Goal: Information Seeking & Learning: Learn about a topic

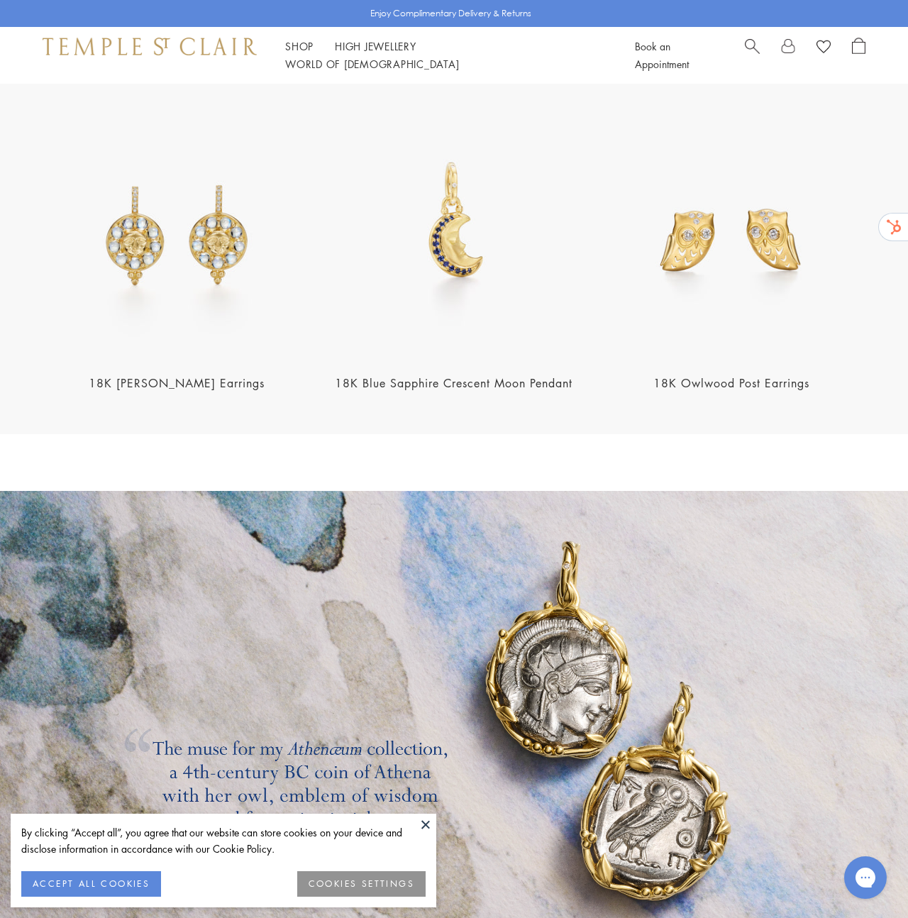
click at [426, 818] on button at bounding box center [425, 824] width 21 height 21
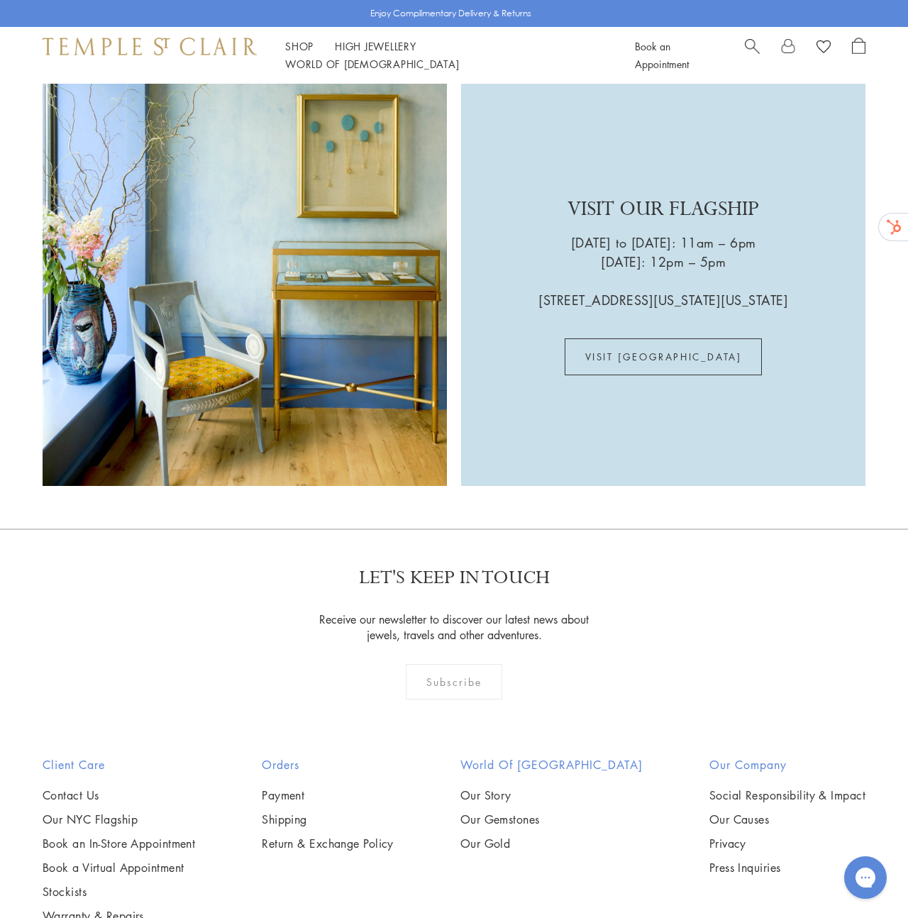
scroll to position [3240, 0]
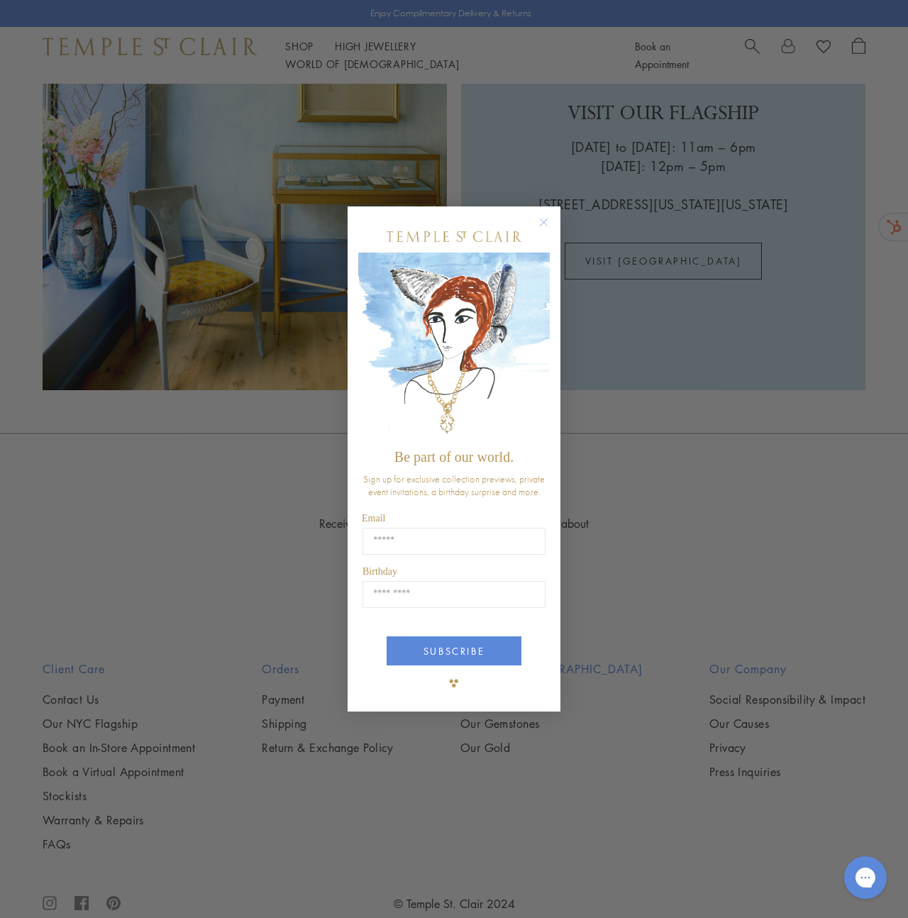
click at [547, 214] on circle "Close dialog" at bounding box center [544, 222] width 17 height 17
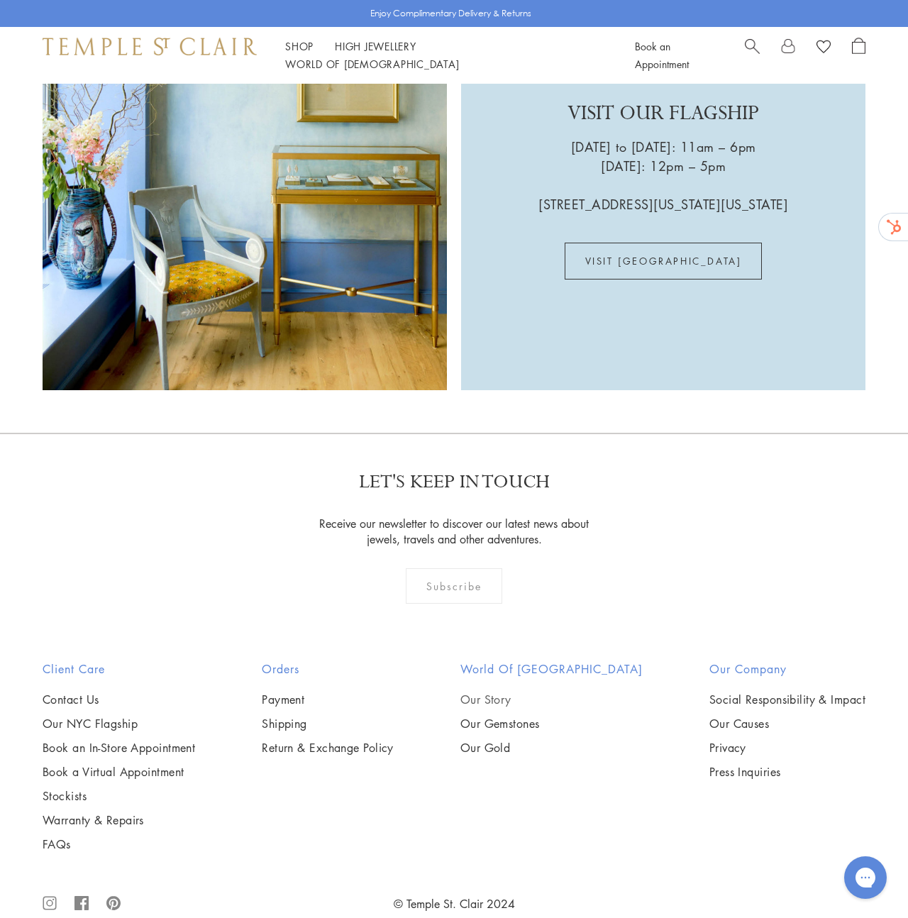
click at [515, 692] on link "Our Story" at bounding box center [552, 700] width 182 height 16
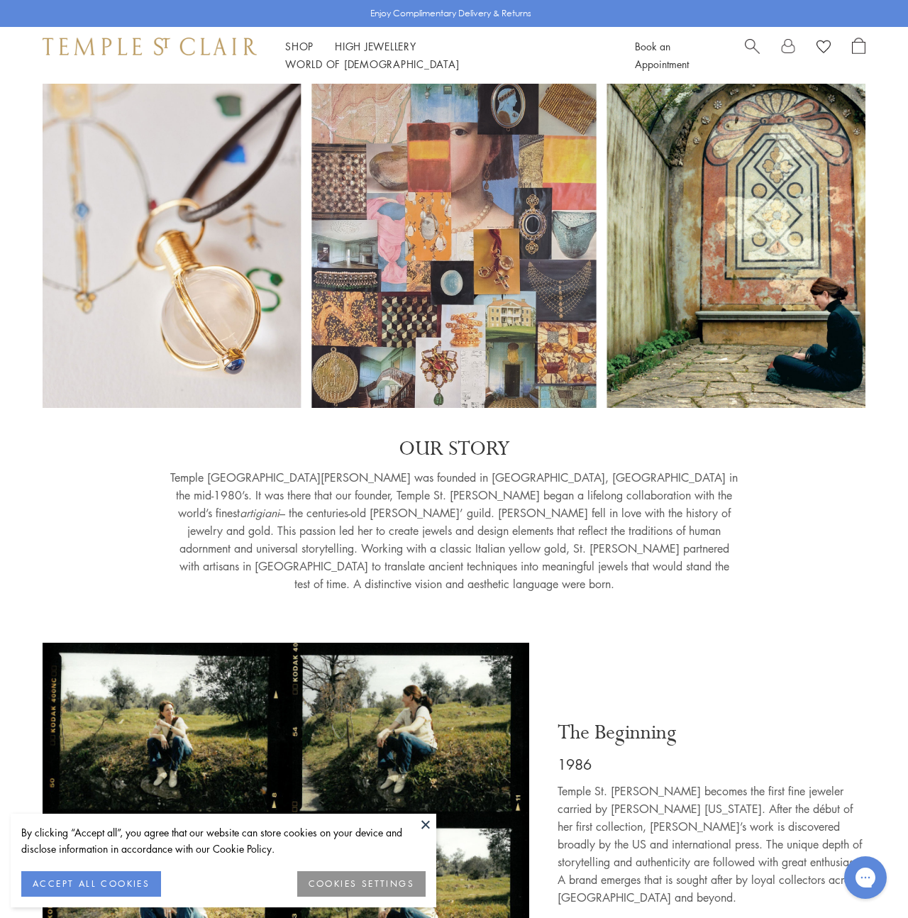
click at [563, 524] on p "Temple [GEOGRAPHIC_DATA][PERSON_NAME] was founded in [GEOGRAPHIC_DATA], [GEOGRA…" at bounding box center [454, 531] width 568 height 124
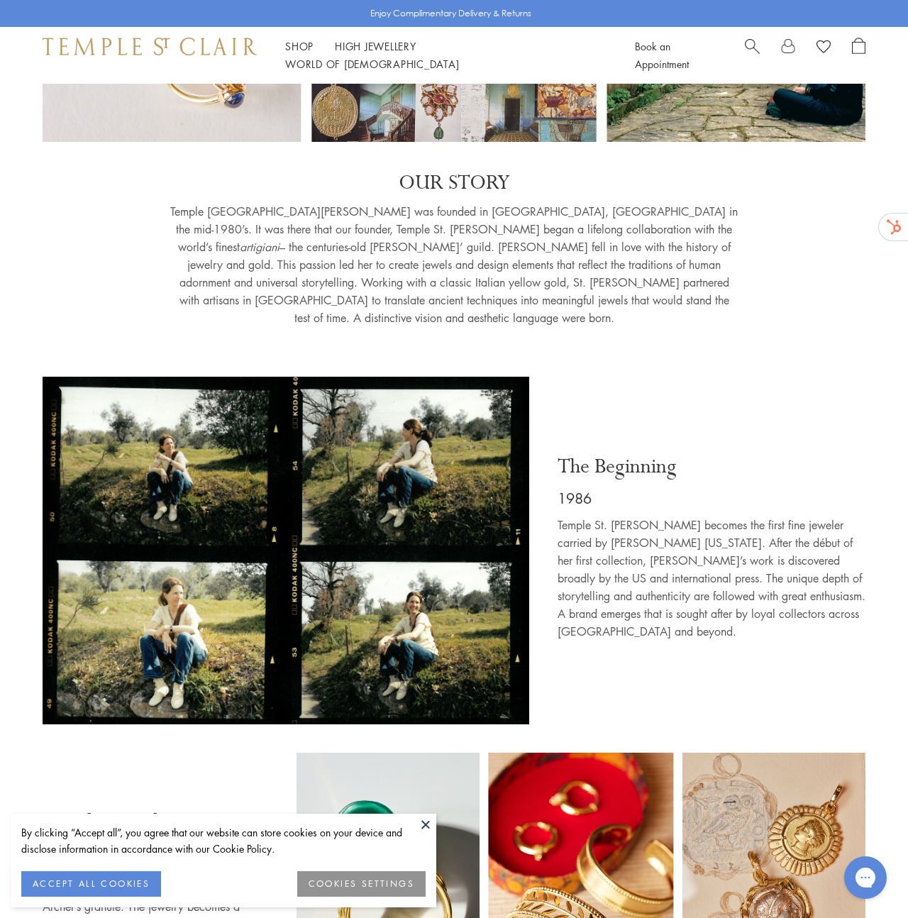
scroll to position [269, 0]
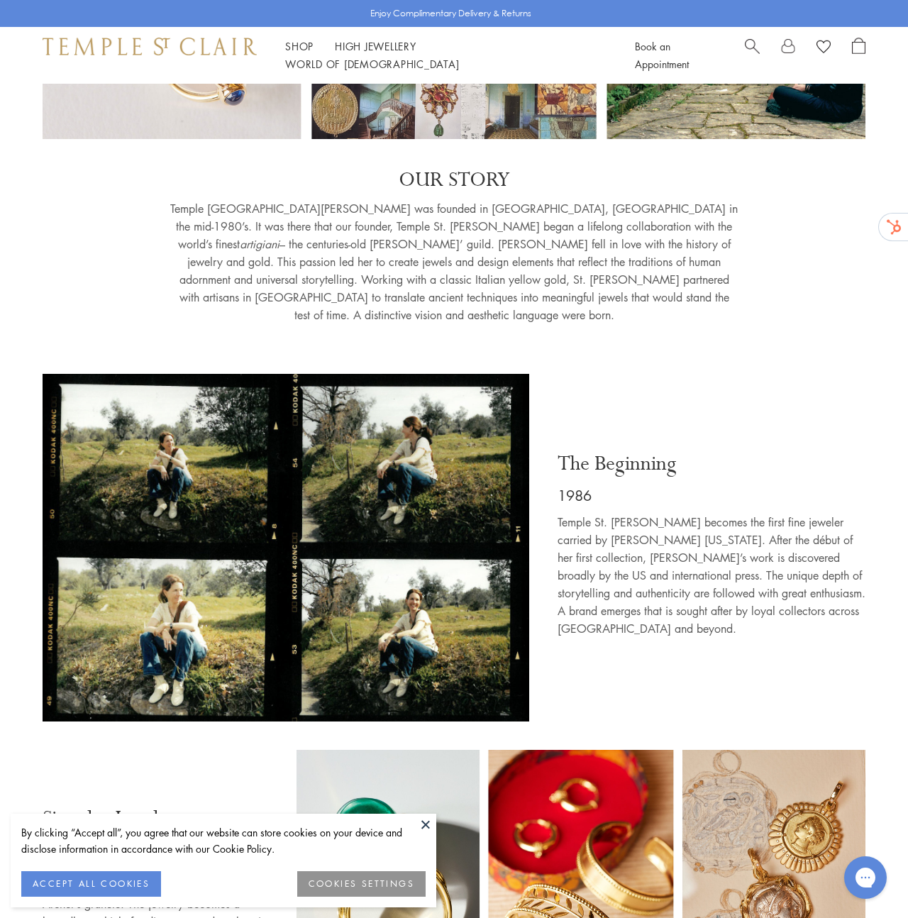
click at [424, 820] on button at bounding box center [425, 824] width 21 height 21
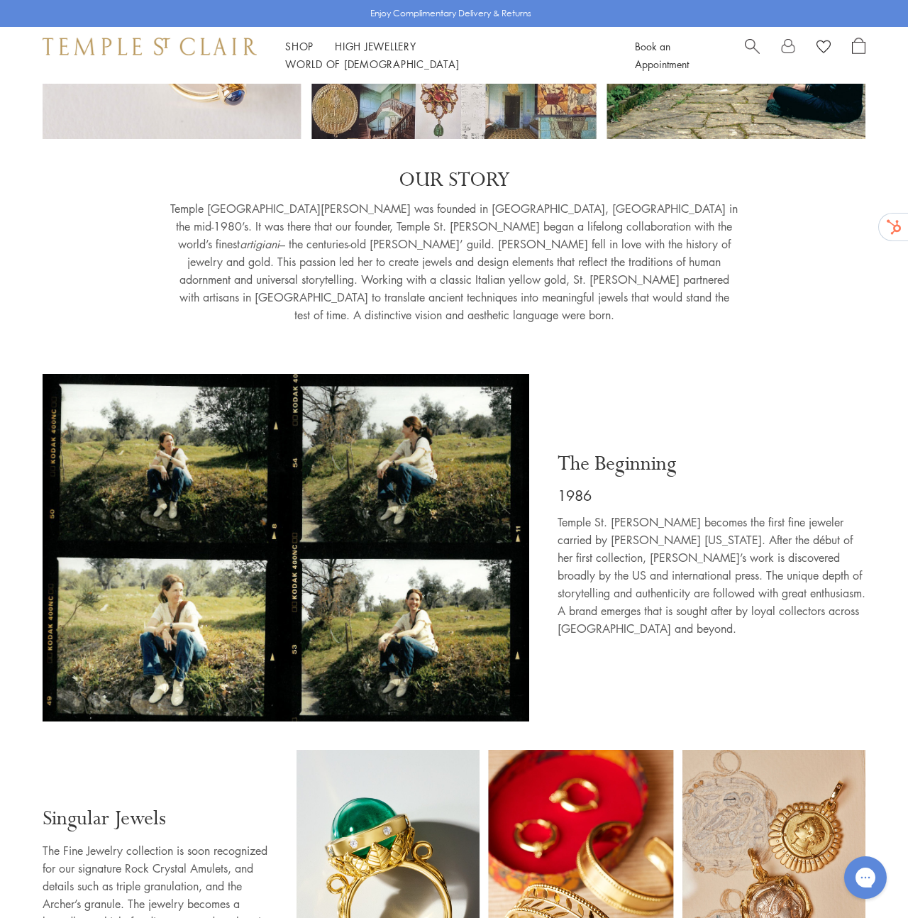
click at [665, 571] on p "Temple St. [PERSON_NAME] becomes the first fine jeweler carried by [PERSON_NAME…" at bounding box center [712, 576] width 308 height 124
click at [446, 564] on img at bounding box center [286, 552] width 487 height 356
click at [446, 565] on img at bounding box center [286, 552] width 487 height 356
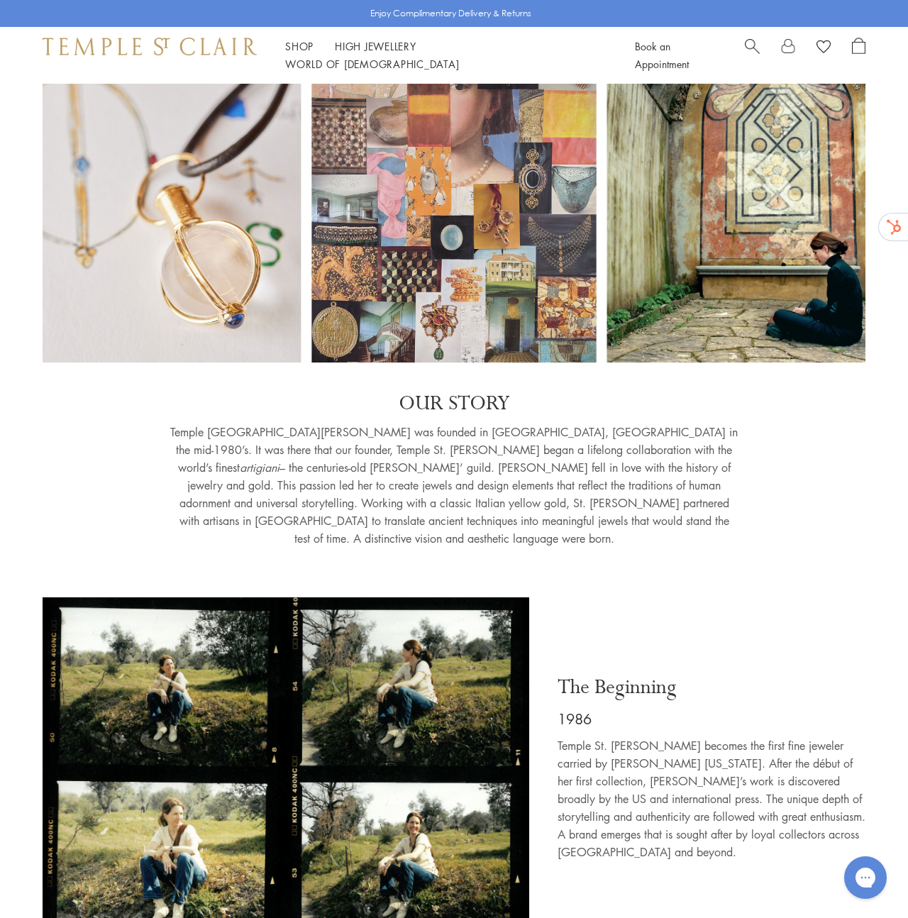
scroll to position [113, 0]
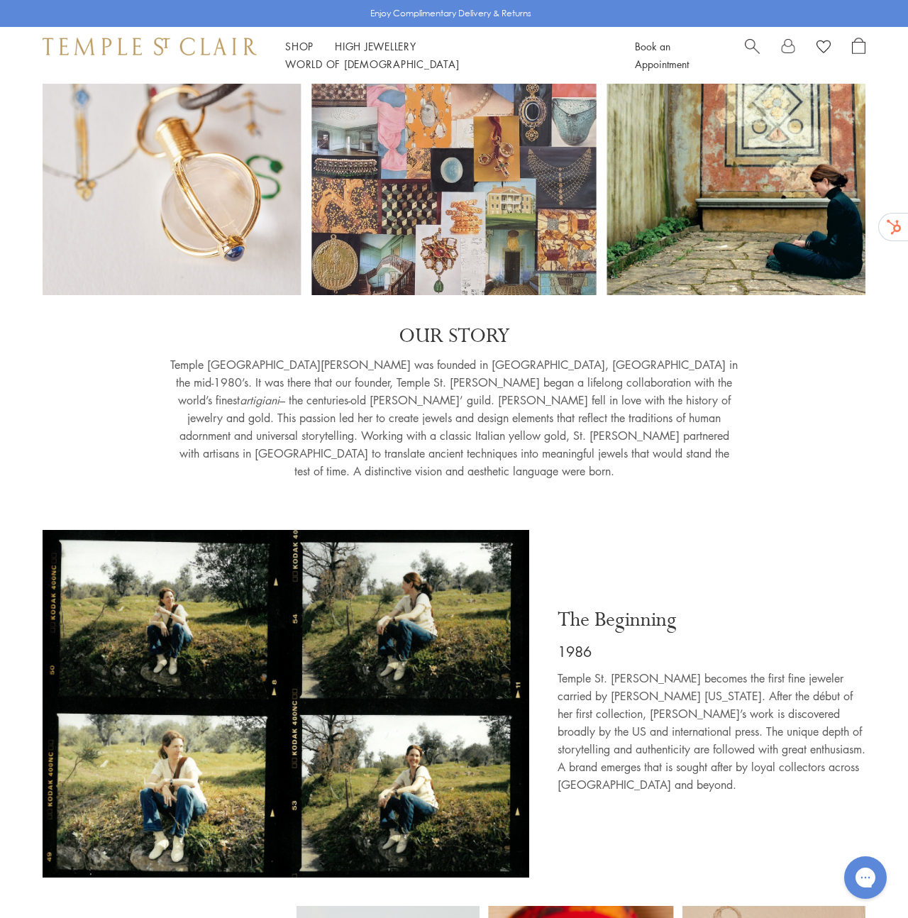
click at [625, 539] on div "The Beginning 1986 Temple St. [PERSON_NAME] becomes the first fine jeweler carr…" at bounding box center [705, 704] width 322 height 348
